Goal: Information Seeking & Learning: Learn about a topic

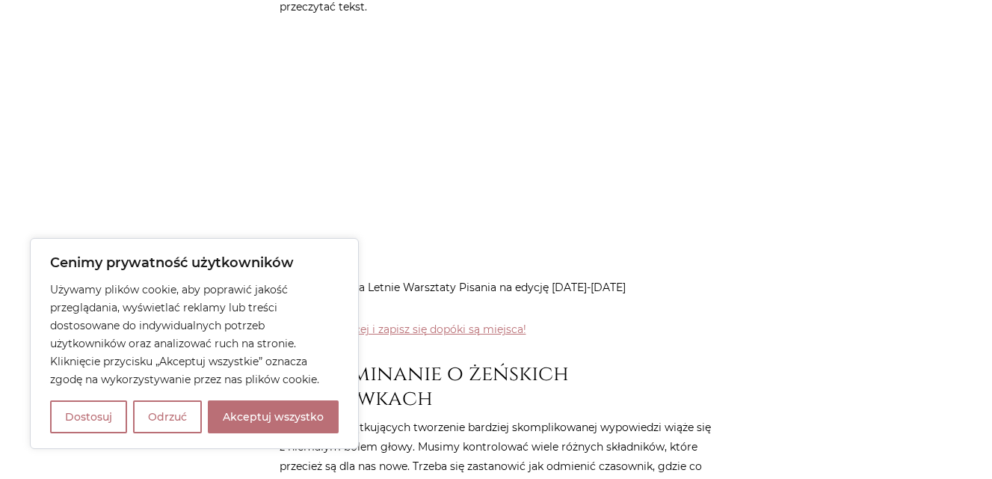
scroll to position [790, 0]
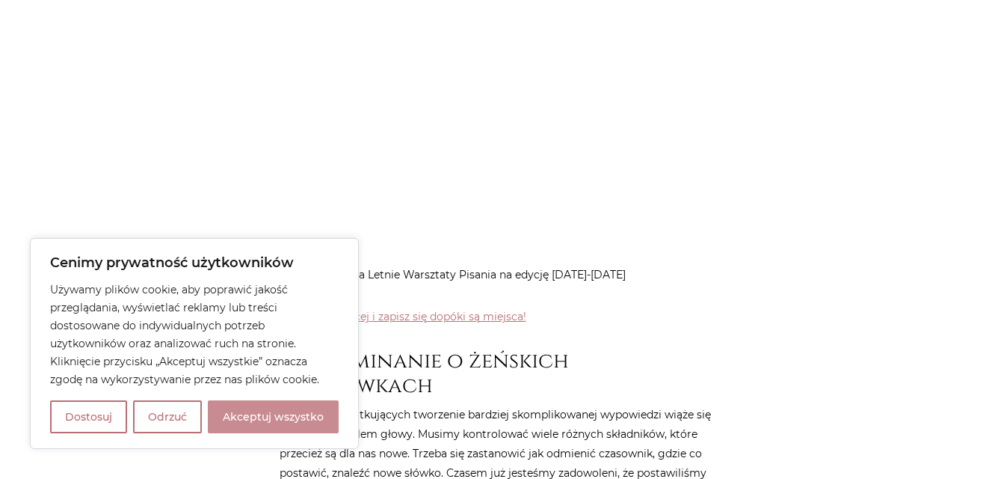
click at [252, 428] on button "Akceptuj wszystko" at bounding box center [273, 416] width 131 height 33
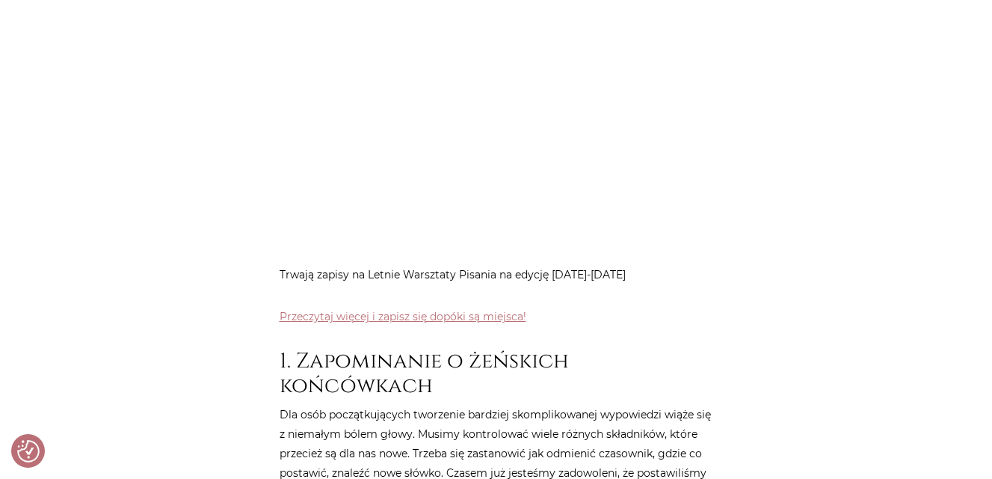
checkbox input "true"
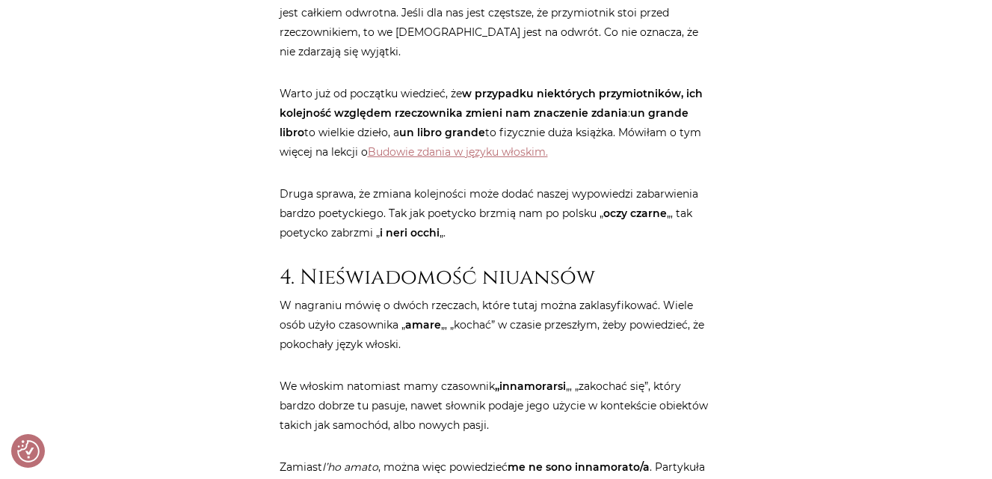
scroll to position [2578, 0]
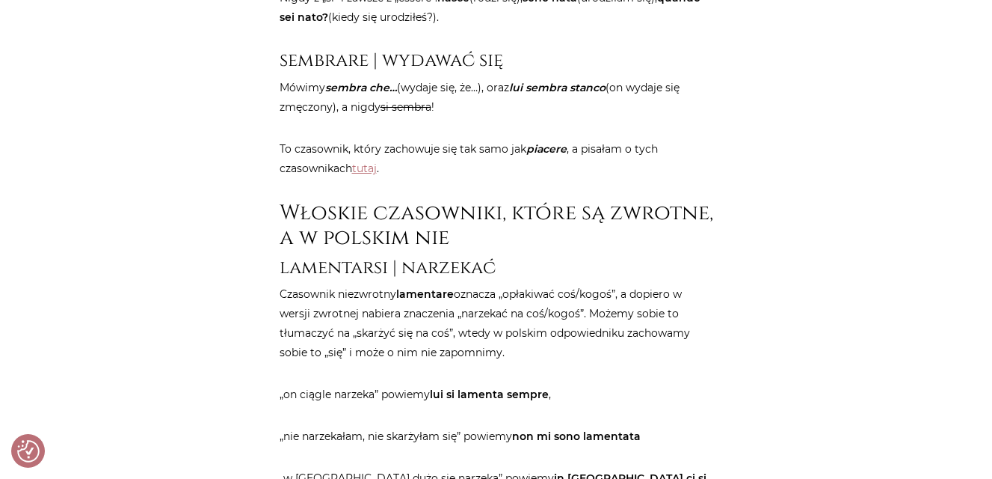
scroll to position [4768, 0]
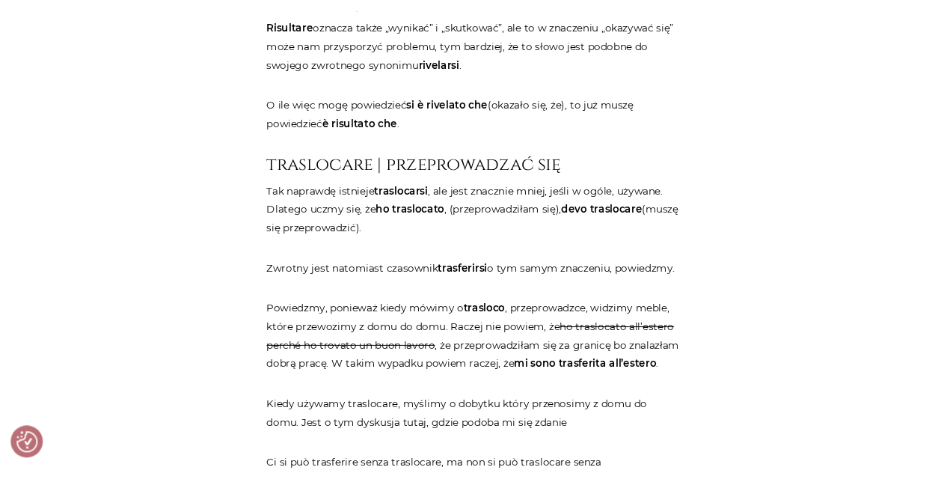
scroll to position [3821, 0]
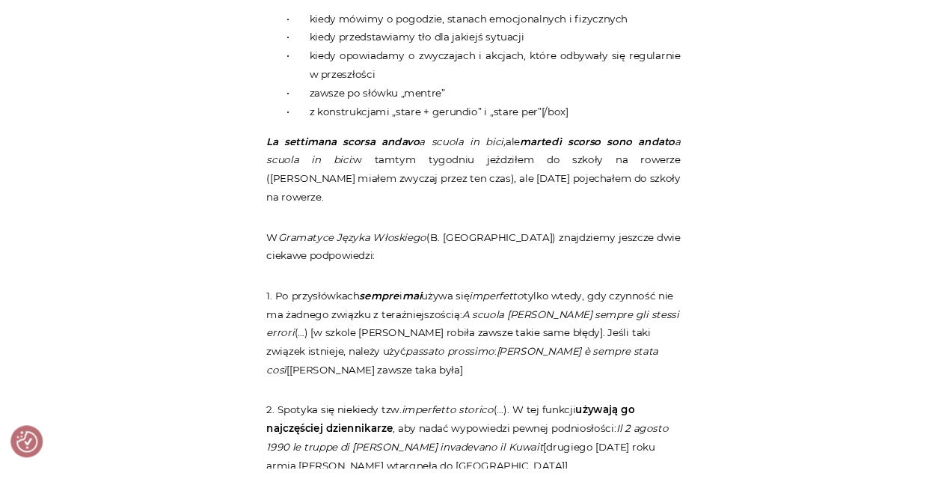
scroll to position [6597, 0]
